Goal: Find specific page/section: Find specific page/section

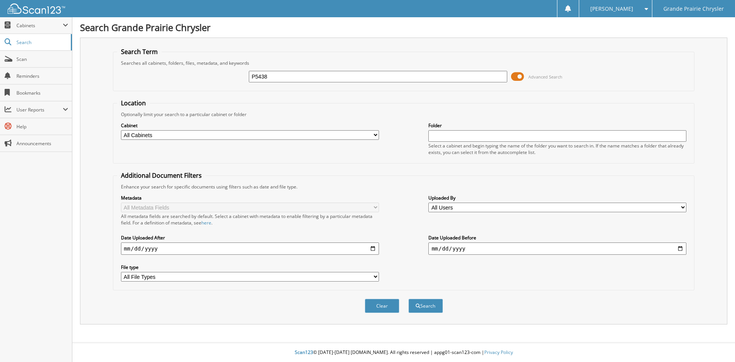
type input "P5438"
click at [409, 299] on button "Search" at bounding box center [426, 306] width 34 height 14
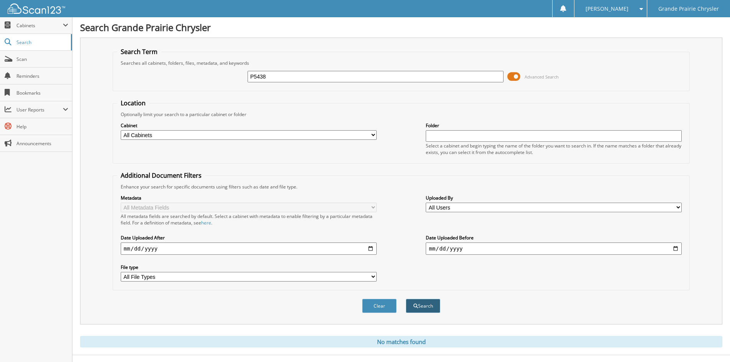
click at [434, 306] on button "Search" at bounding box center [423, 306] width 34 height 14
click at [48, 26] on span "Cabinets" at bounding box center [39, 25] width 46 height 7
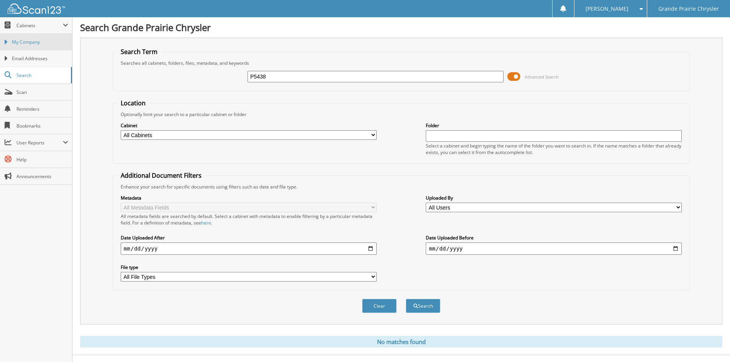
click at [30, 41] on span "My Company" at bounding box center [40, 42] width 56 height 7
